Goal: Transaction & Acquisition: Obtain resource

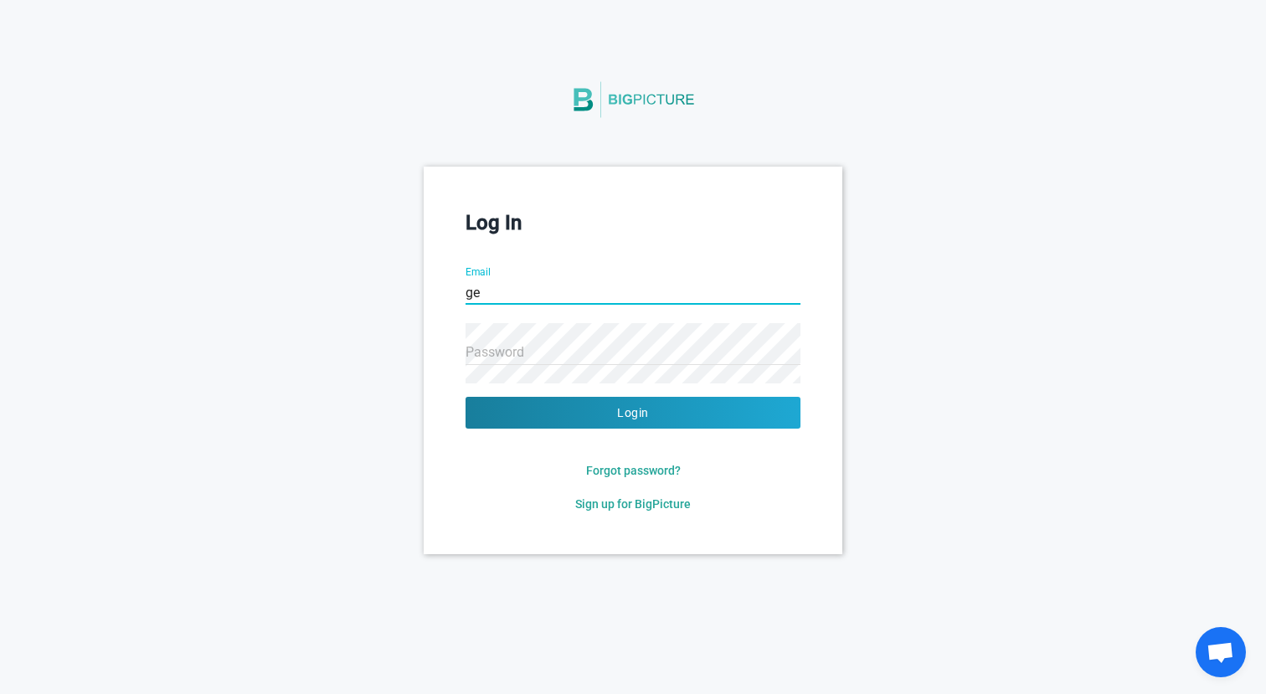
type input "g"
type input "[EMAIL_ADDRESS][DOMAIN_NAME]"
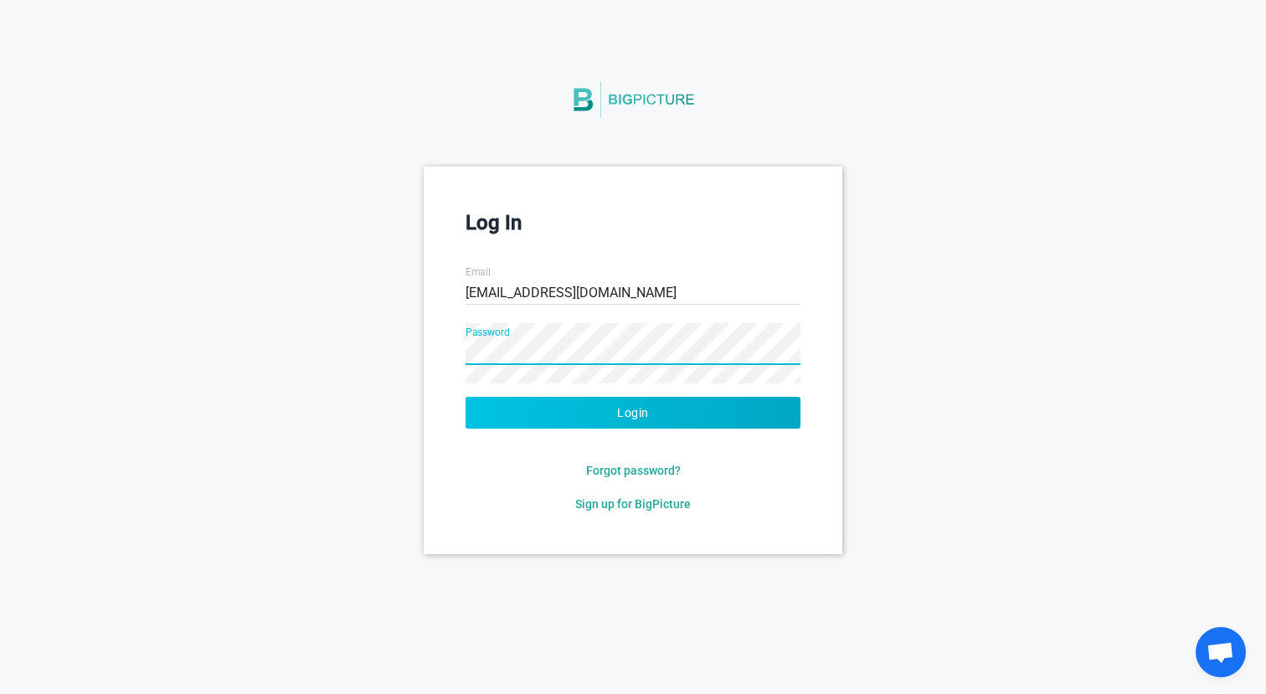
click at [692, 405] on button "Login" at bounding box center [632, 413] width 335 height 32
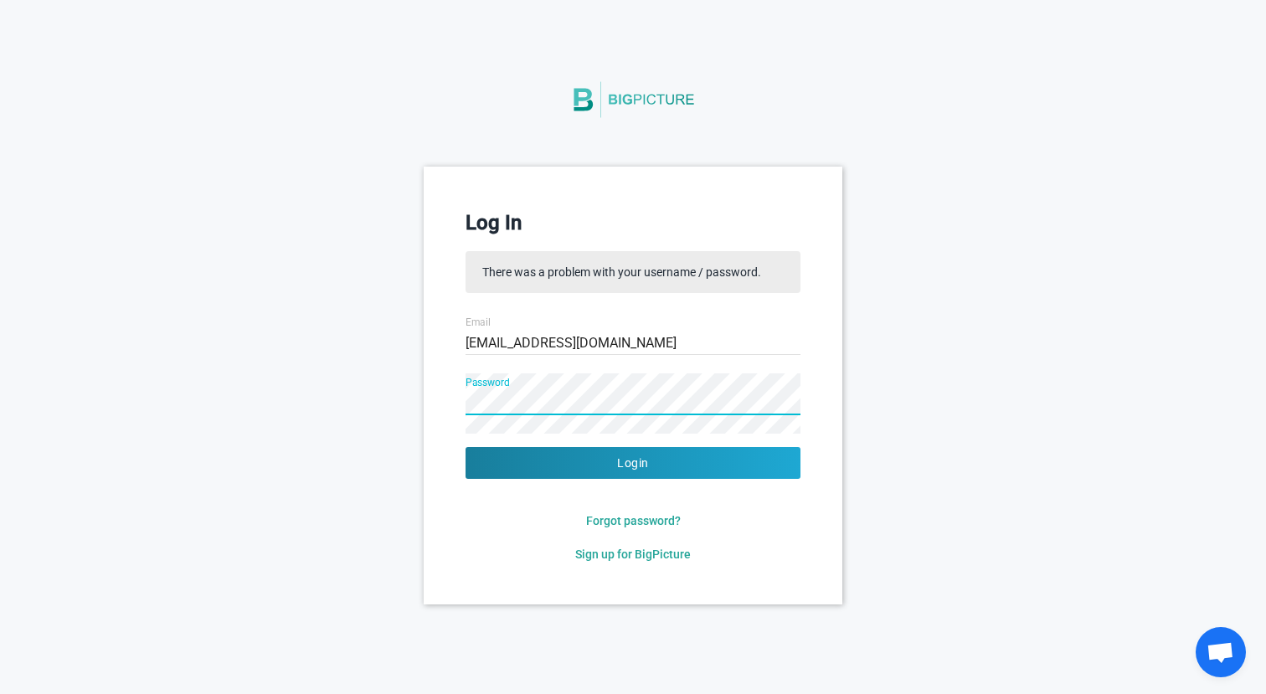
click at [446, 408] on div "Log In There was a problem with your username / password. Email [EMAIL_ADDRESS]…" at bounding box center [633, 385] width 419 height 437
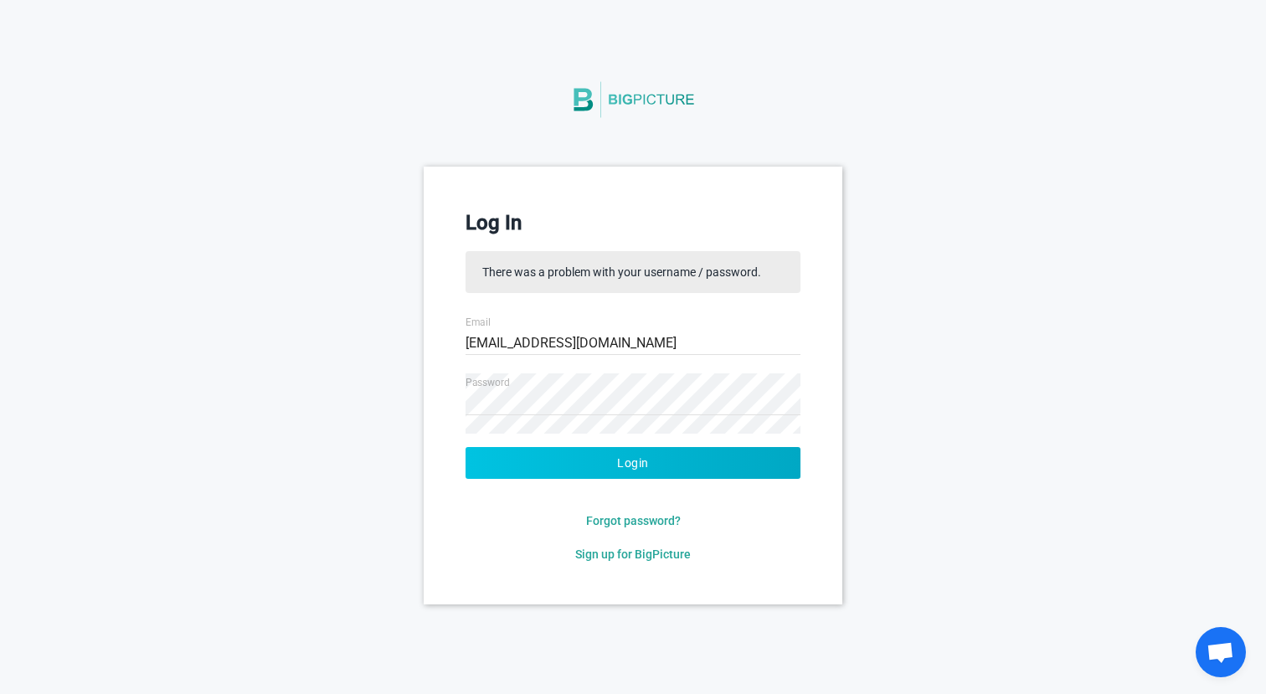
click at [504, 447] on button "Login" at bounding box center [632, 463] width 335 height 32
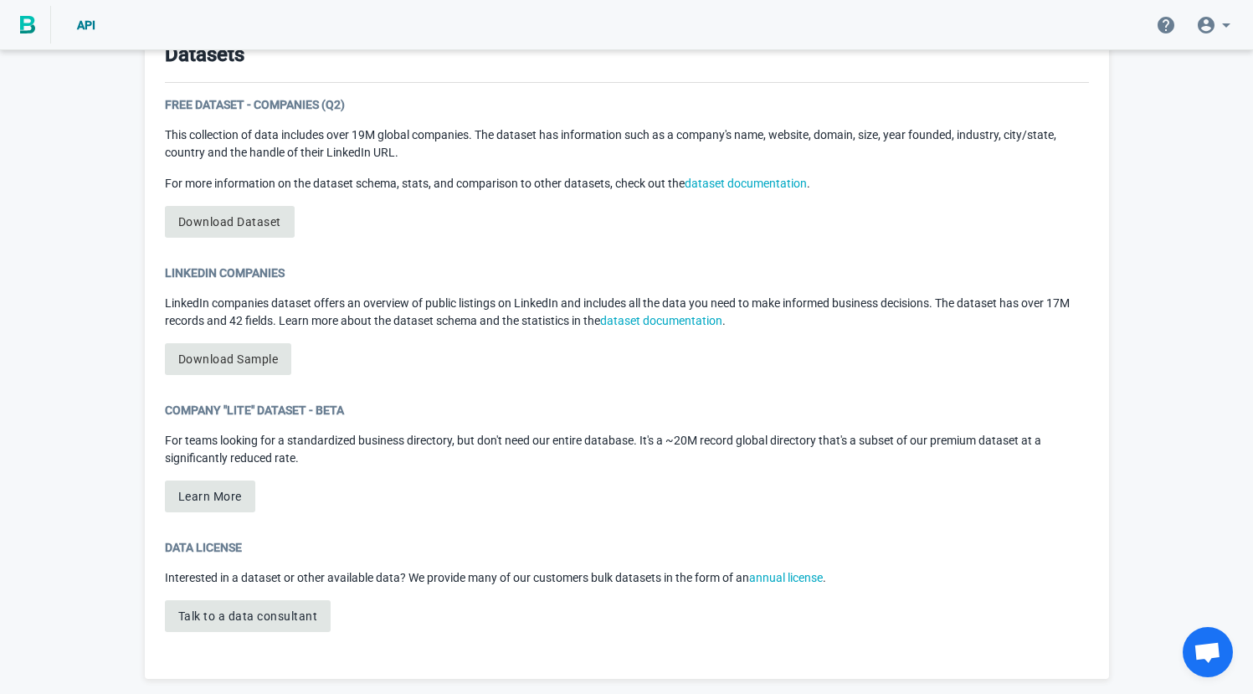
scroll to position [892, 0]
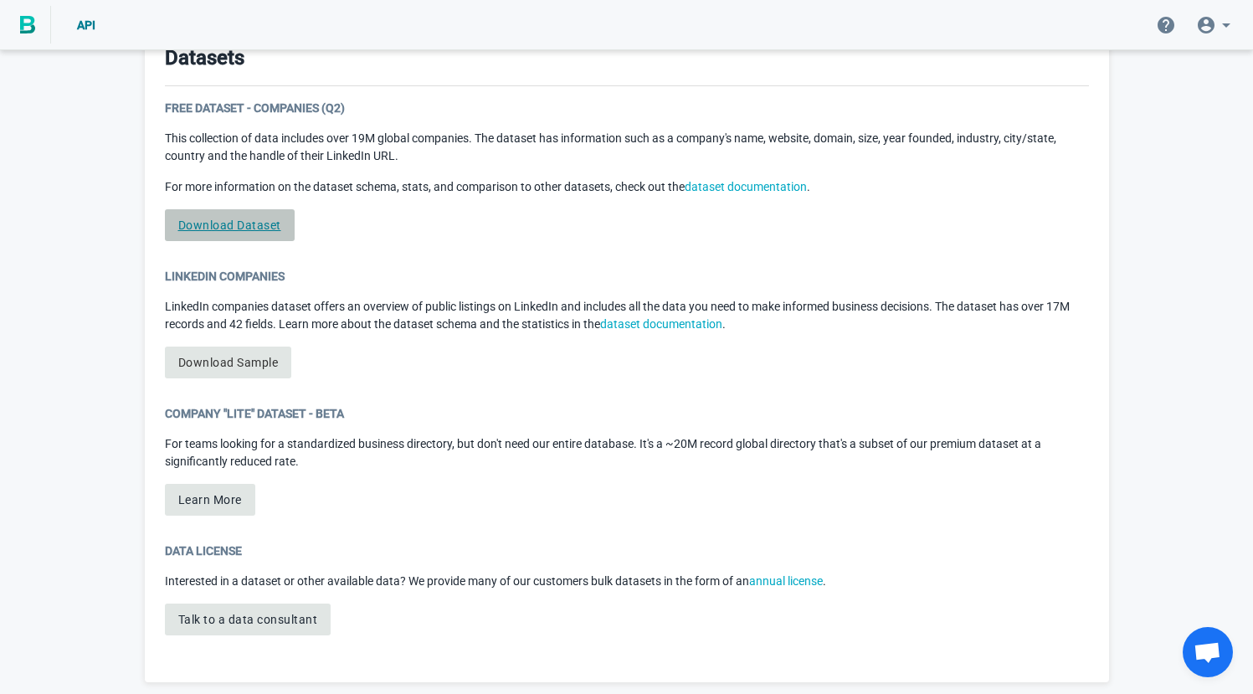
click at [249, 229] on link "Download Dataset" at bounding box center [230, 225] width 130 height 32
click at [233, 496] on button "Learn More" at bounding box center [210, 500] width 90 height 32
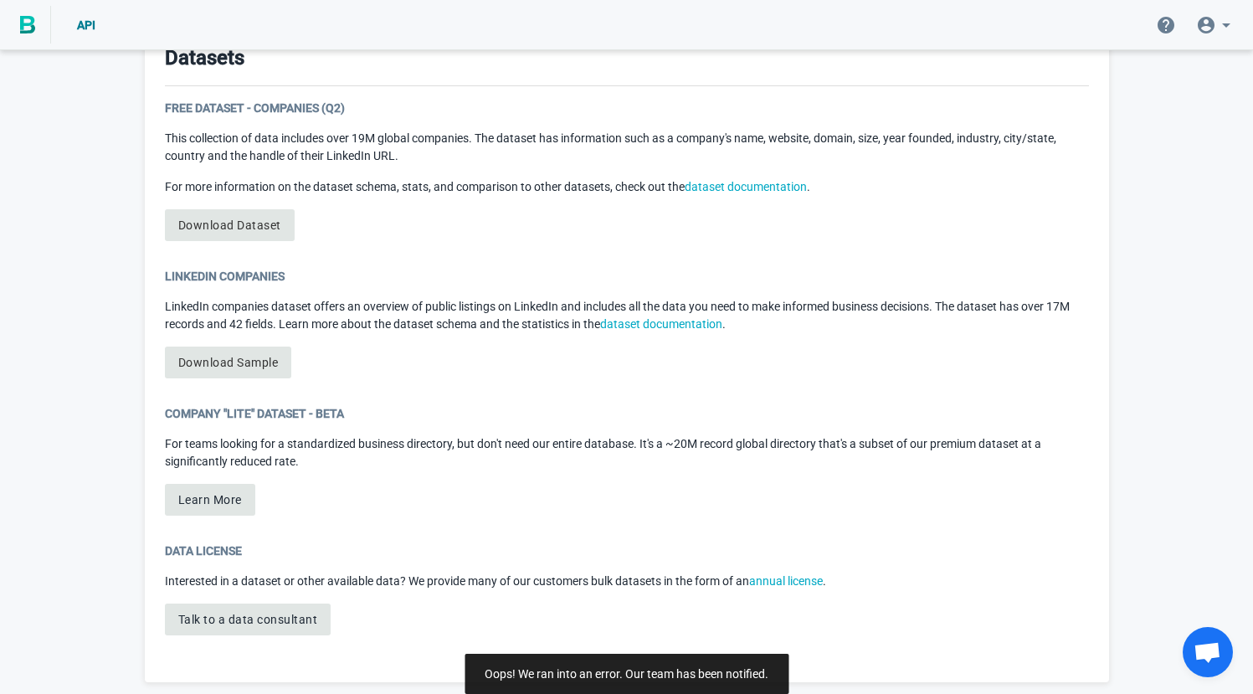
scroll to position [899, 0]
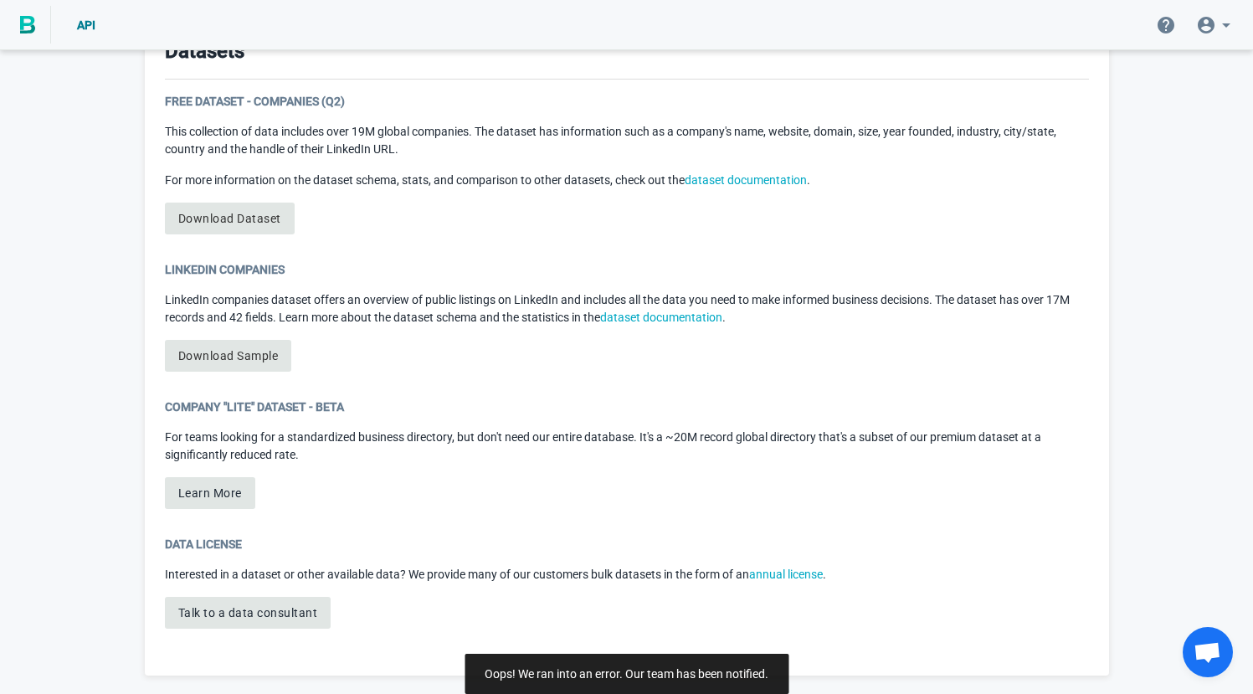
click at [1193, 640] on span "Open chat" at bounding box center [1208, 652] width 50 height 50
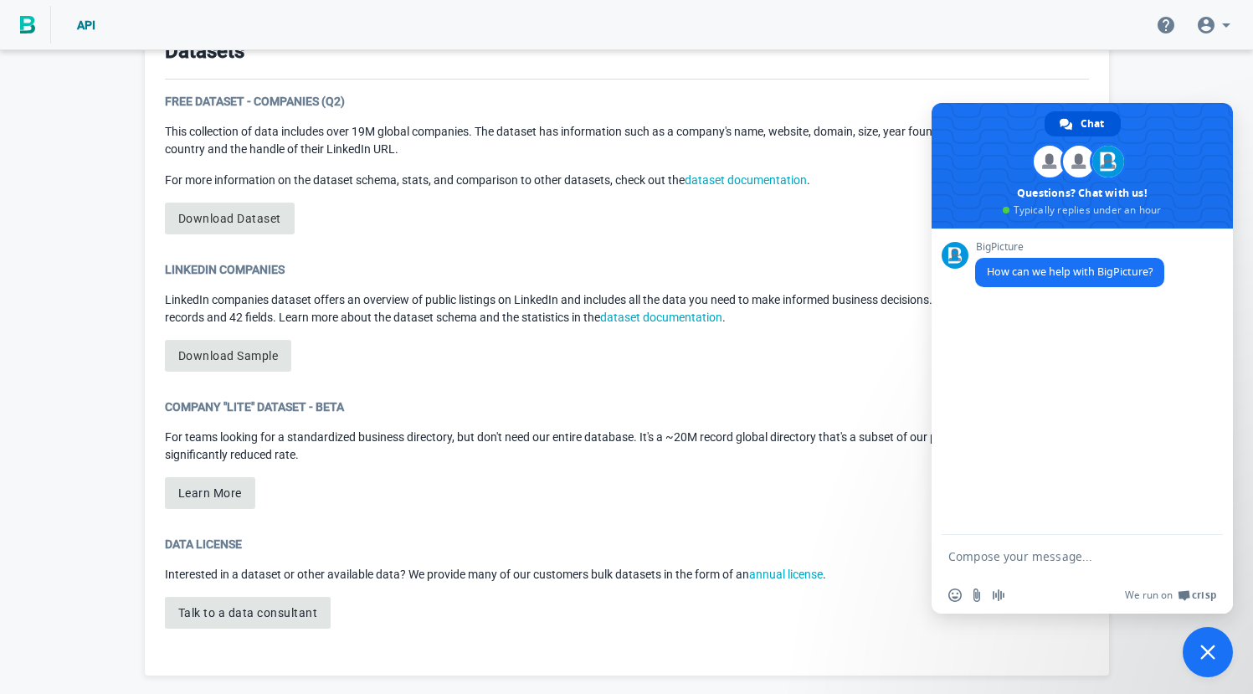
click at [1050, 557] on textarea "Compose your message..." at bounding box center [1064, 556] width 231 height 15
type textarea "G"
type textarea "Hello, I am trying to download the free dataset and the "Download Dataset" butt…"
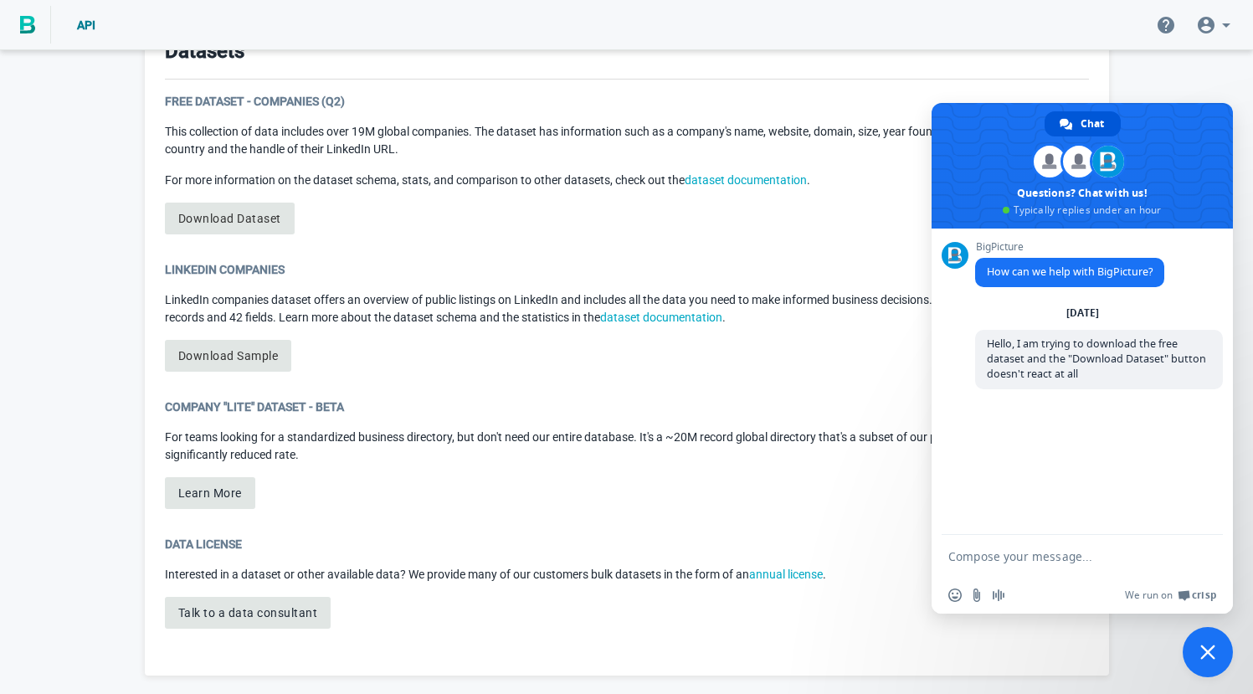
scroll to position [9, 0]
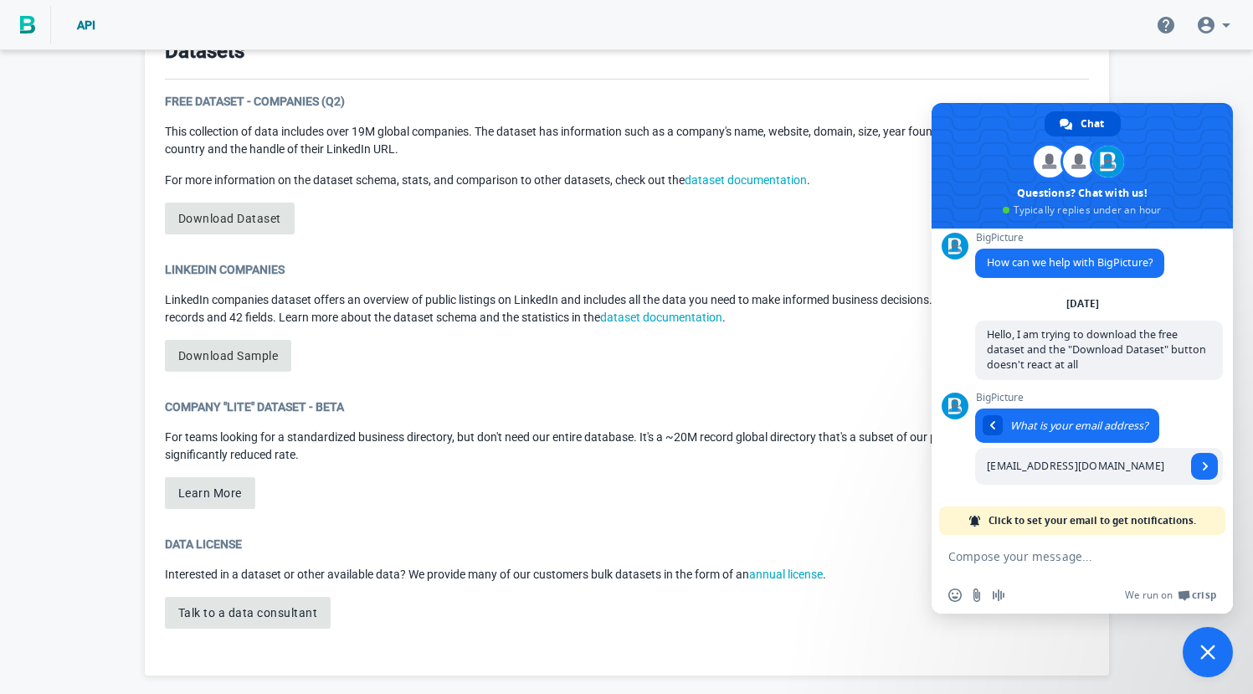
type input "[EMAIL_ADDRESS][DOMAIN_NAME]"
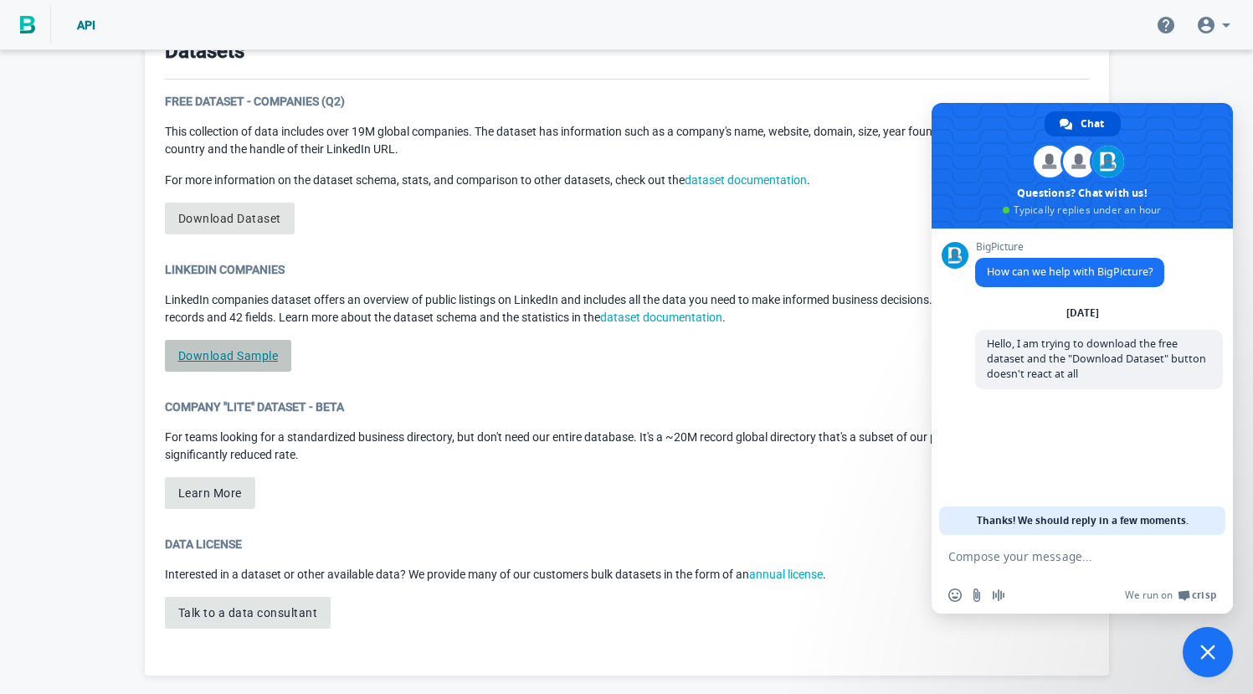
click at [285, 358] on link "Download Sample" at bounding box center [228, 356] width 127 height 32
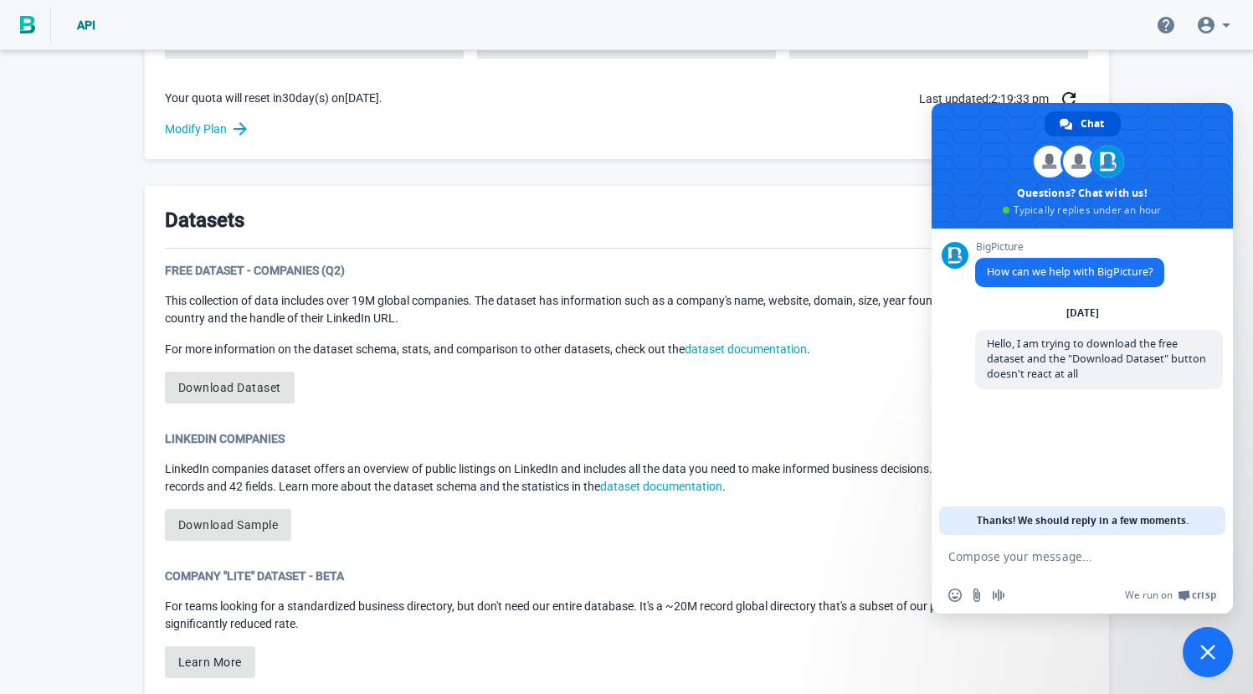
scroll to position [584, 0]
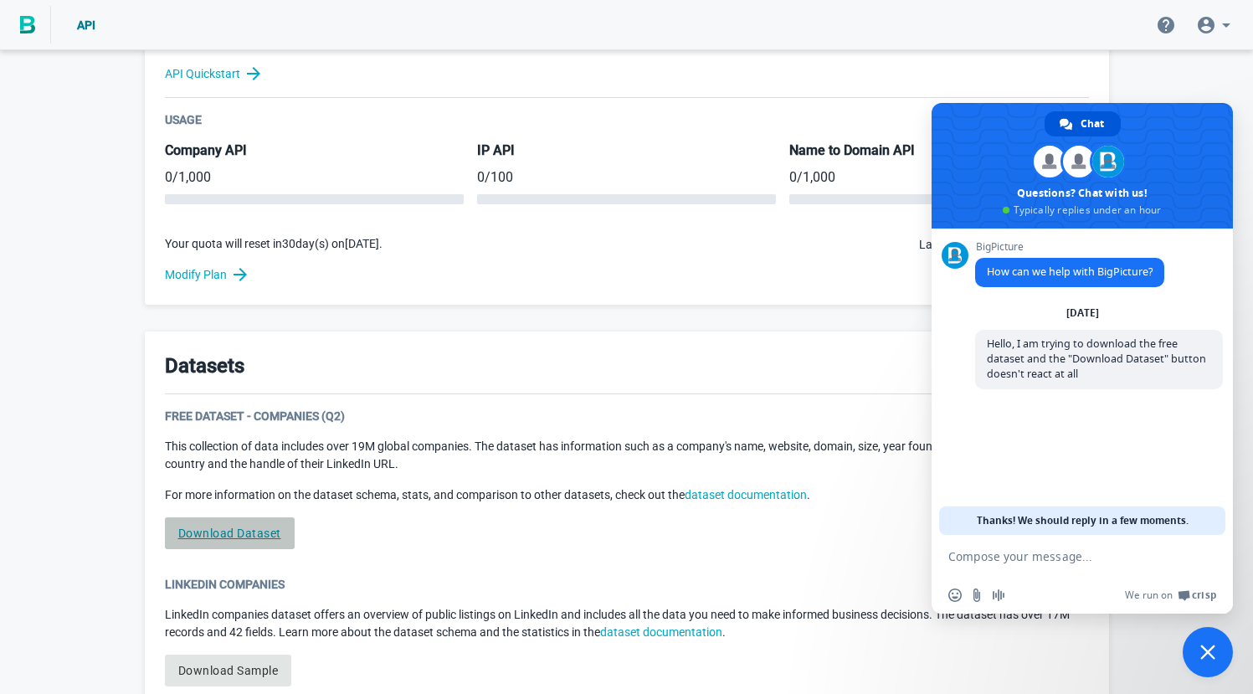
click at [241, 532] on link "Download Dataset" at bounding box center [230, 533] width 130 height 32
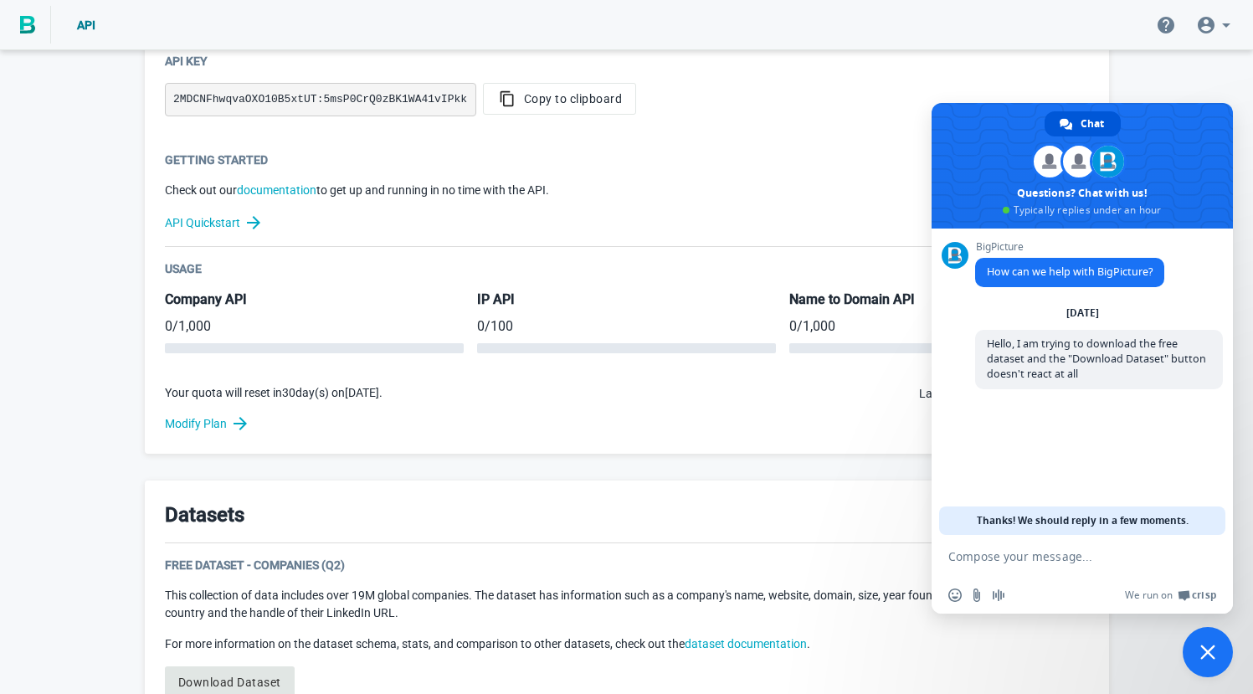
scroll to position [639, 0]
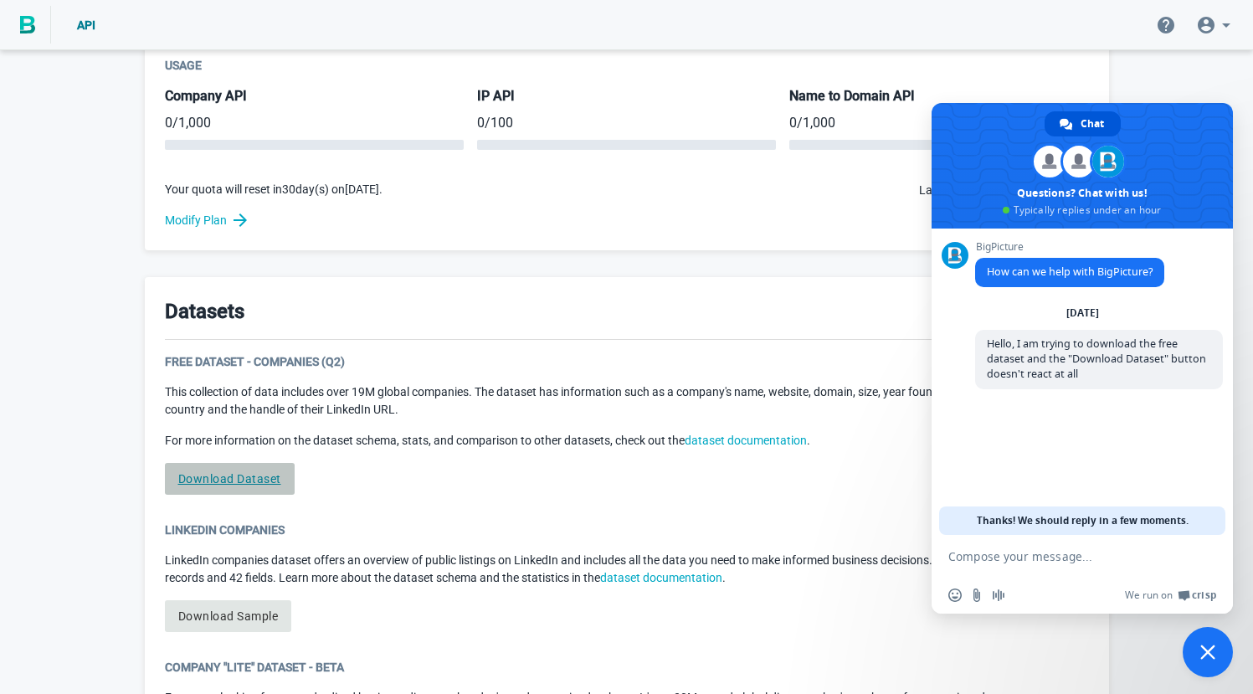
click at [242, 485] on link "Download Dataset" at bounding box center [230, 479] width 130 height 32
click at [242, 484] on link "Download Dataset" at bounding box center [230, 479] width 130 height 32
click at [289, 471] on link "Download Dataset" at bounding box center [230, 479] width 130 height 32
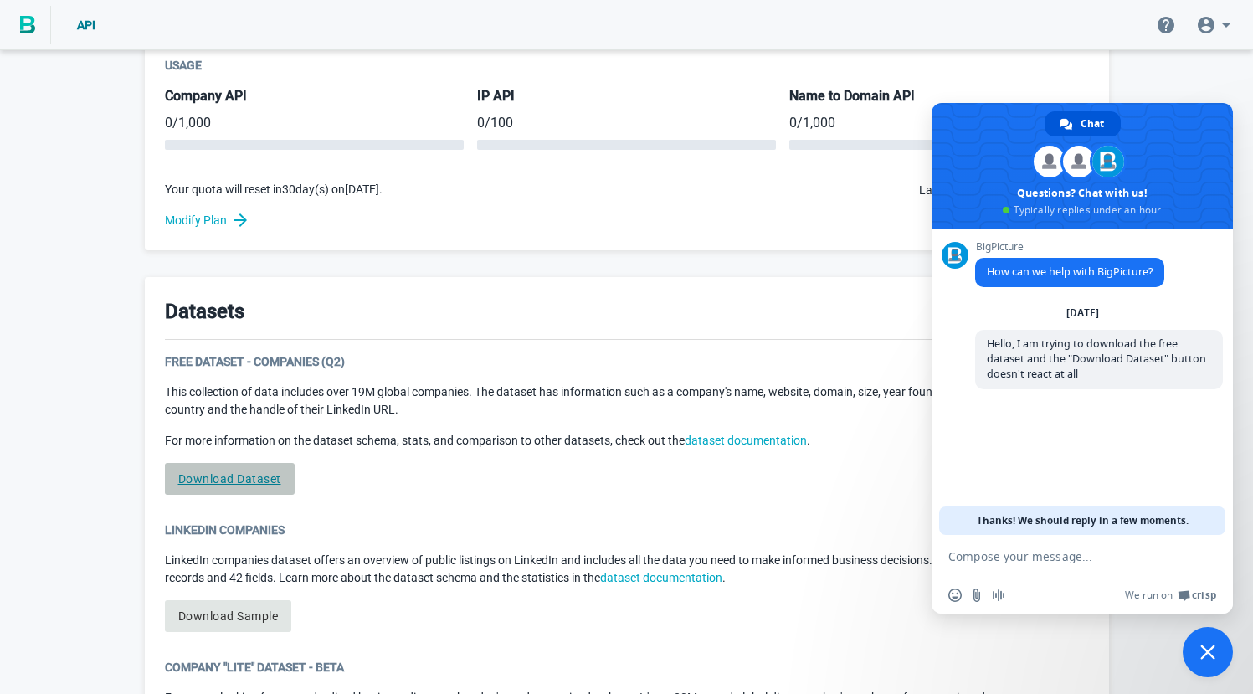
click at [280, 476] on link "Download Dataset" at bounding box center [230, 479] width 130 height 32
click at [261, 476] on link "Download Dataset" at bounding box center [230, 479] width 130 height 32
click at [179, 480] on link "Download Dataset" at bounding box center [230, 479] width 130 height 32
click at [180, 501] on div "Free Dataset - Companies (Q2) This collection of data includes over 19M global …" at bounding box center [627, 430] width 924 height 155
click at [186, 486] on link "Download Dataset" at bounding box center [230, 479] width 130 height 32
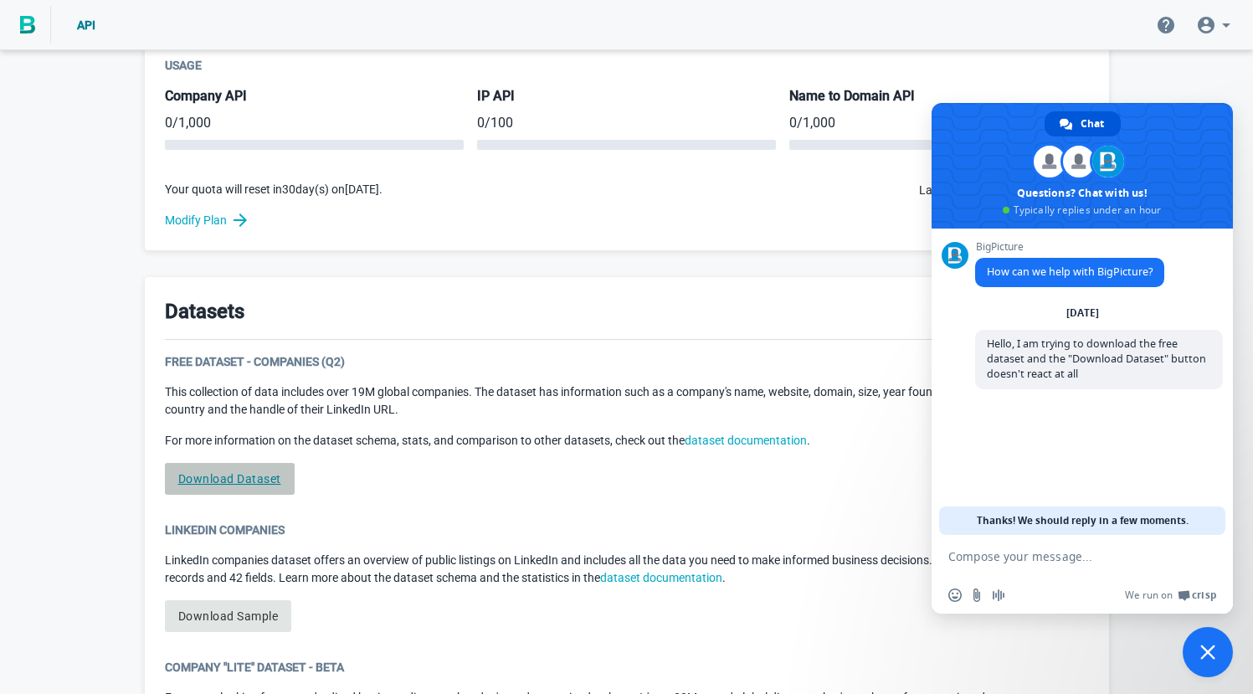
click at [186, 486] on link "Download Dataset" at bounding box center [230, 479] width 130 height 32
click at [701, 492] on div "Free Dataset - Companies (Q2) This collection of data includes over 19M global …" at bounding box center [627, 430] width 924 height 155
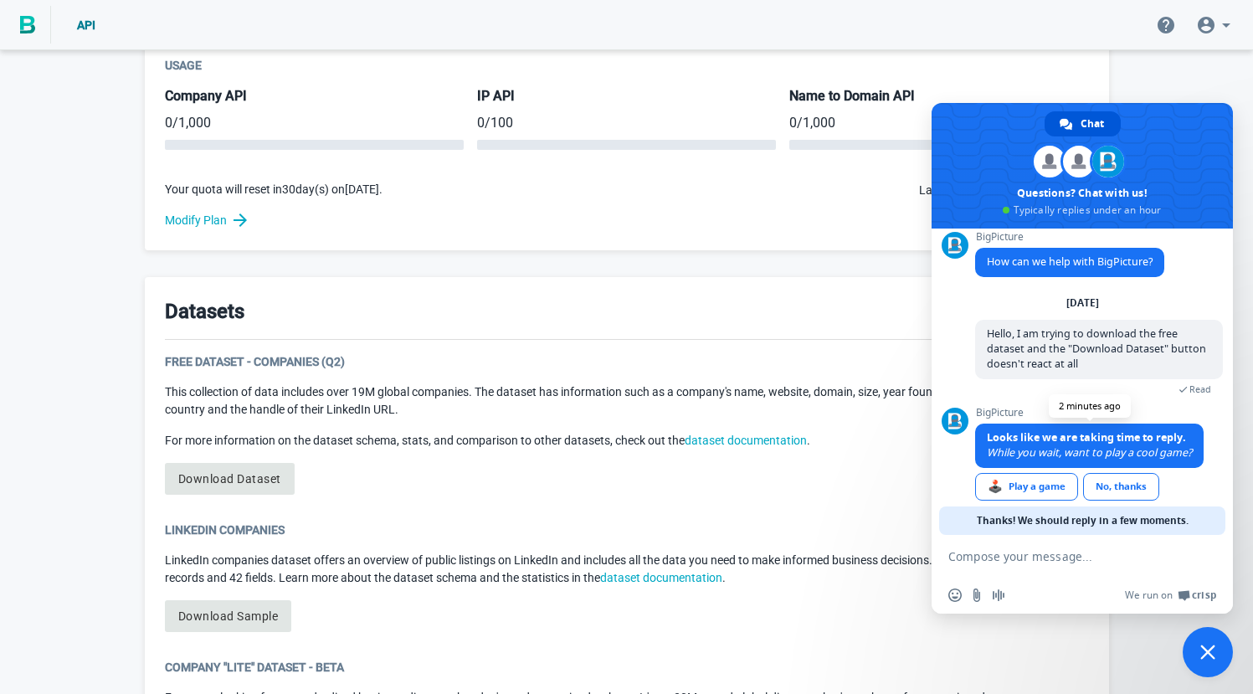
scroll to position [26, 0]
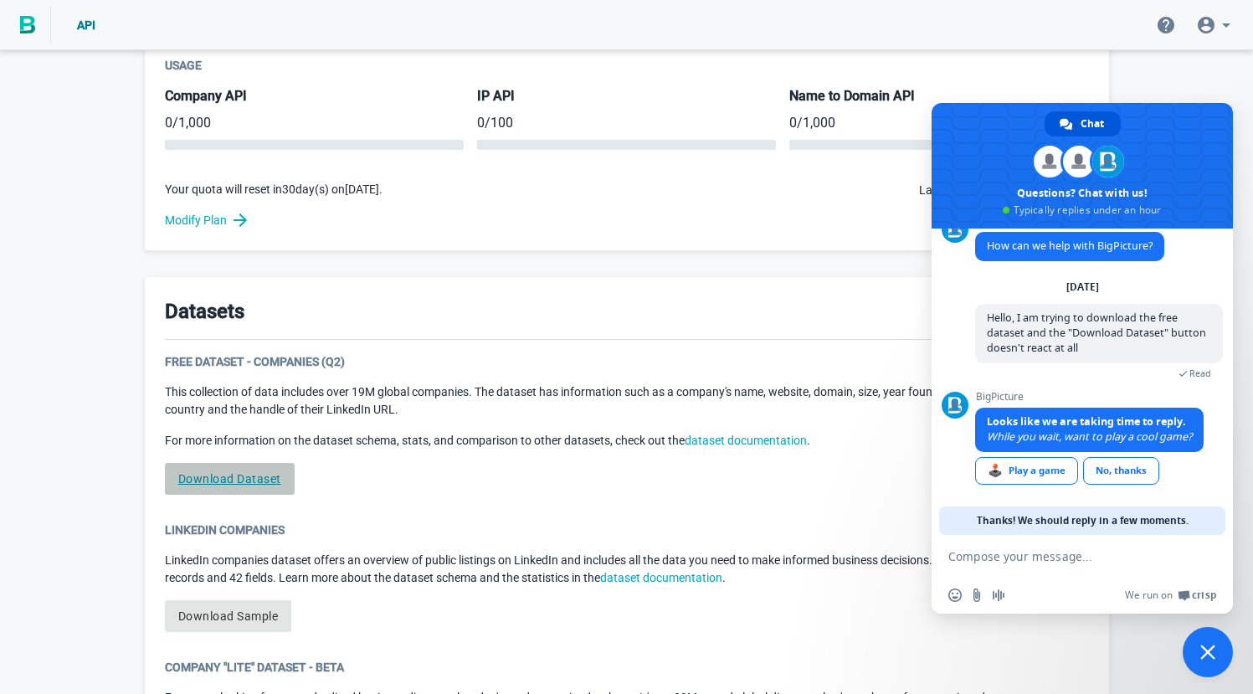
click at [241, 481] on link "Download Dataset" at bounding box center [230, 479] width 130 height 32
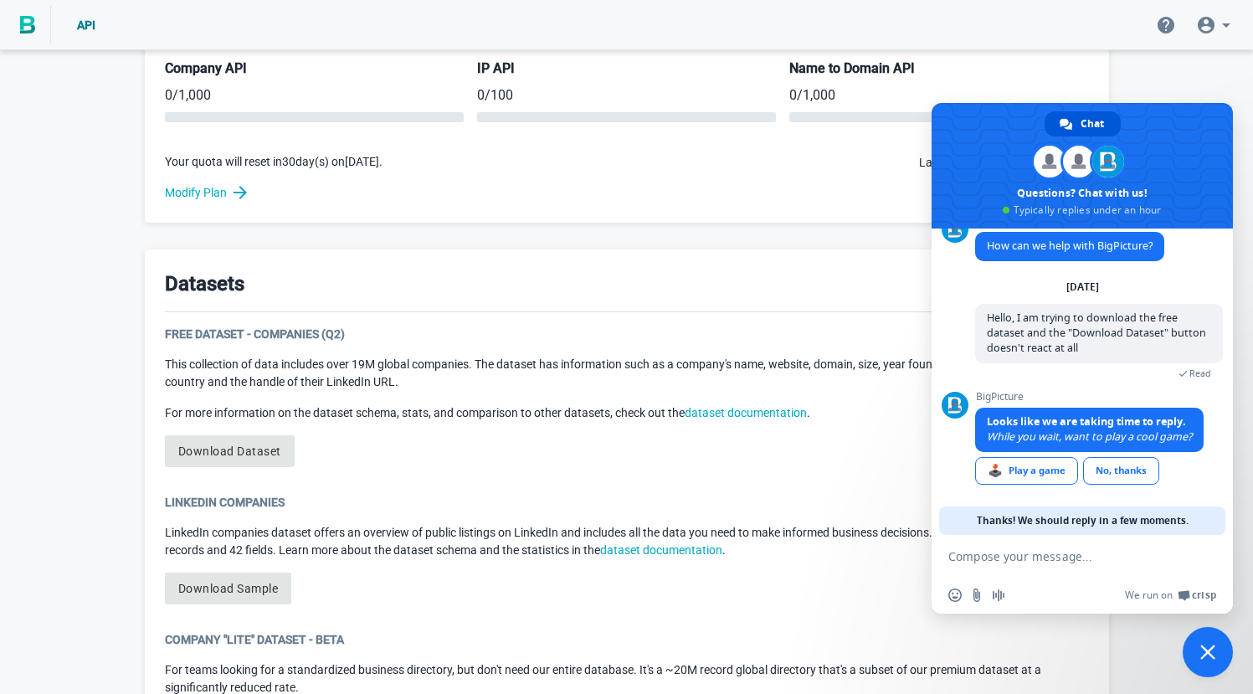
click at [408, 449] on div "Free Dataset - Companies (Q2) This collection of data includes over 19M global …" at bounding box center [627, 403] width 924 height 155
click at [253, 450] on link "Download Dataset" at bounding box center [230, 451] width 130 height 32
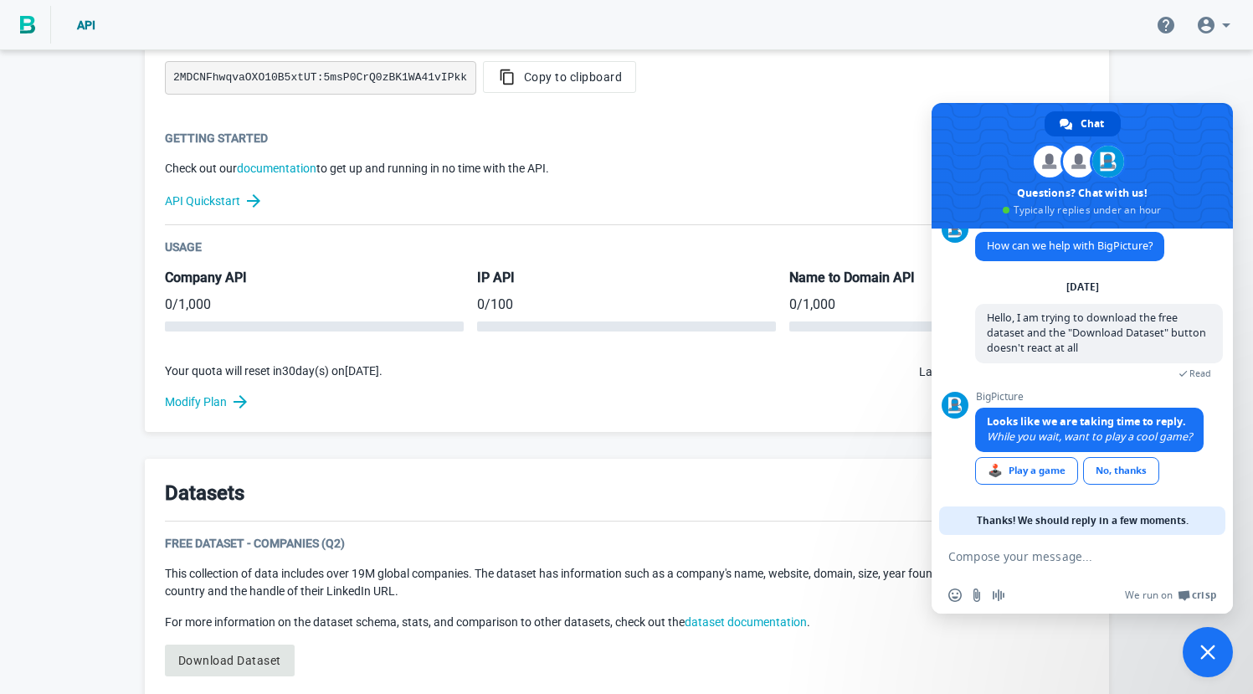
scroll to position [805, 0]
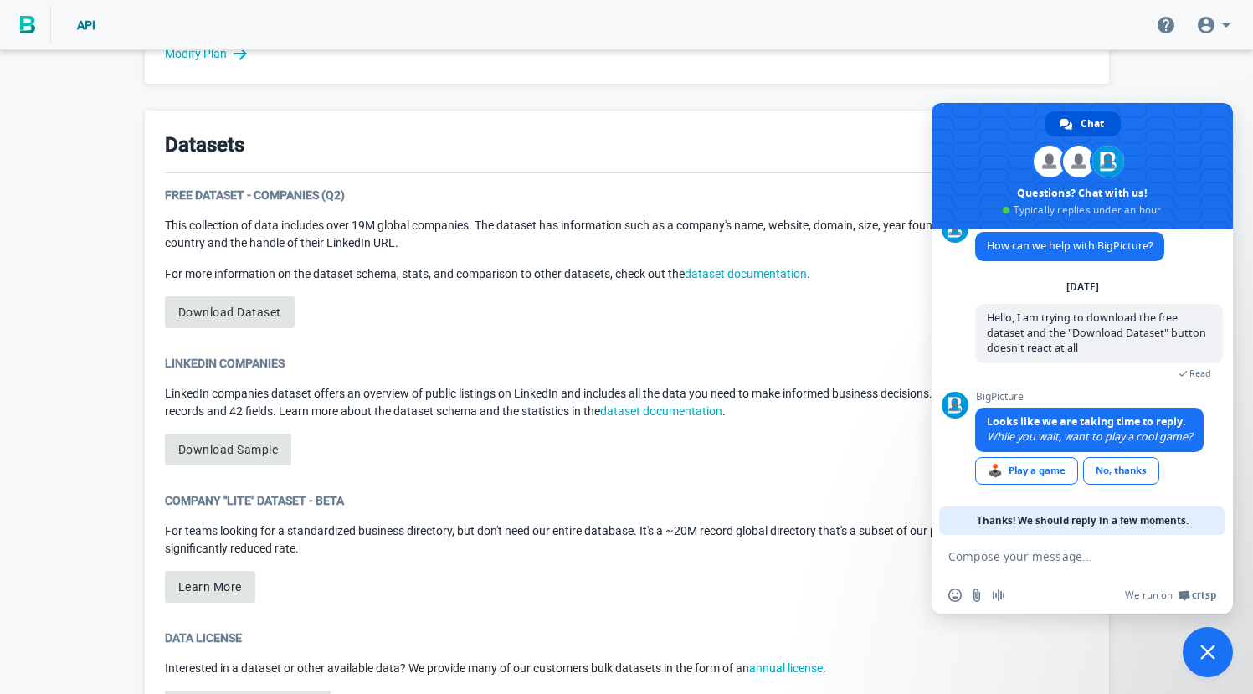
click at [450, 273] on p "For more information on the dataset schema, stats, and comparison to other data…" at bounding box center [627, 274] width 924 height 18
click at [271, 306] on link "Download Dataset" at bounding box center [230, 312] width 130 height 32
click at [273, 318] on link "Download Dataset" at bounding box center [230, 312] width 130 height 32
click at [255, 310] on link "Download Dataset" at bounding box center [230, 312] width 130 height 32
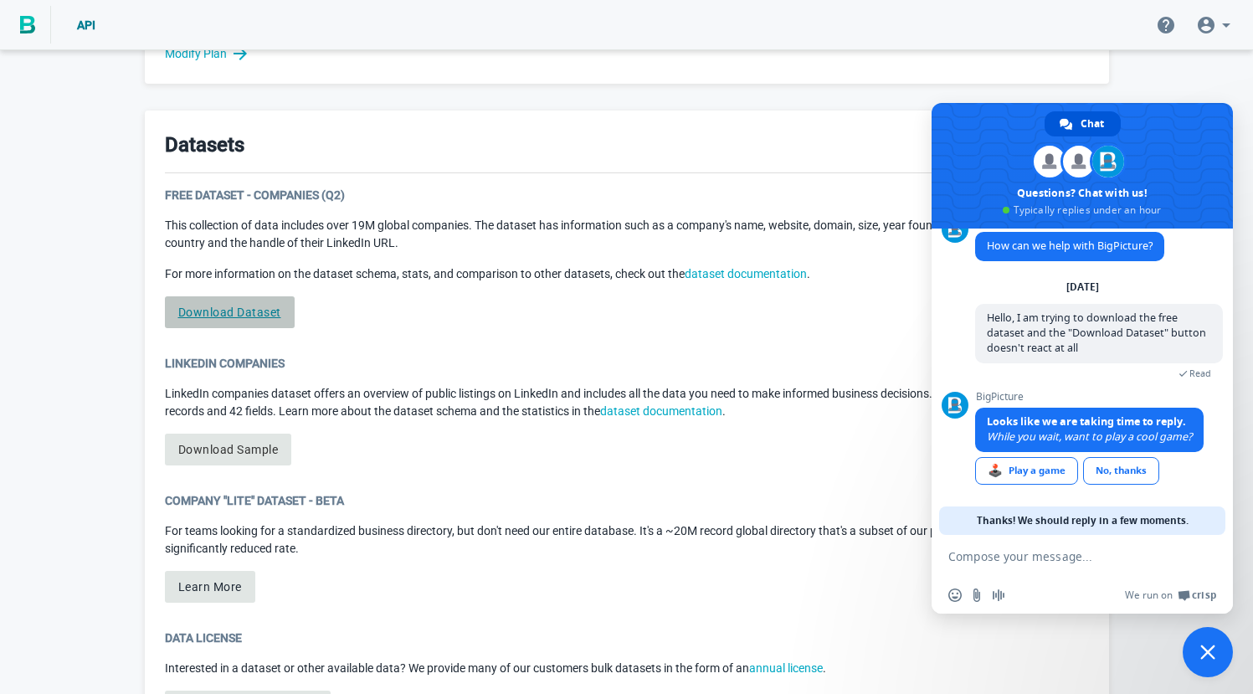
click at [239, 320] on link "Download Dataset" at bounding box center [230, 312] width 130 height 32
click at [234, 312] on link "Download Dataset" at bounding box center [230, 312] width 130 height 32
